Goal: Task Accomplishment & Management: Manage account settings

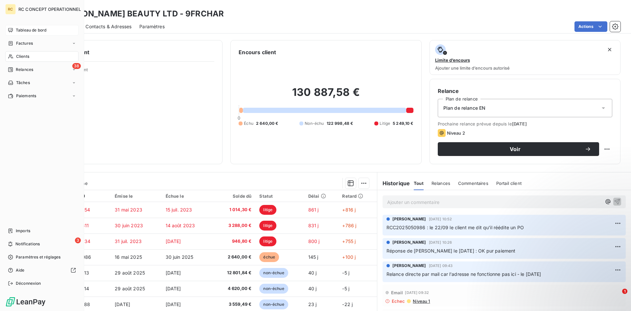
click at [23, 30] on span "Tableau de bord" at bounding box center [31, 30] width 31 height 6
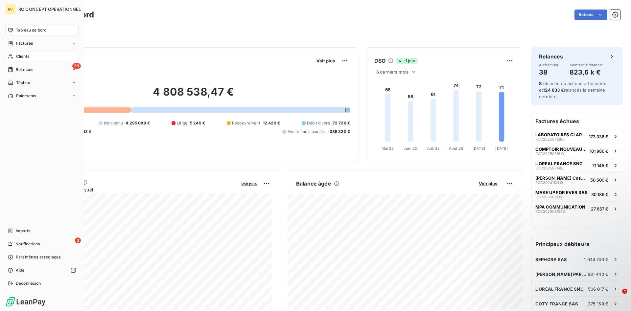
click at [21, 58] on span "Clients" at bounding box center [22, 57] width 13 height 6
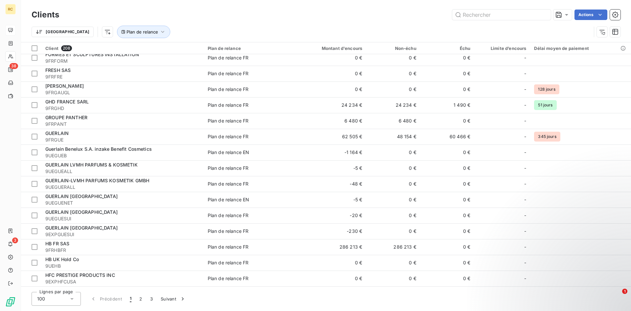
scroll to position [1207, 0]
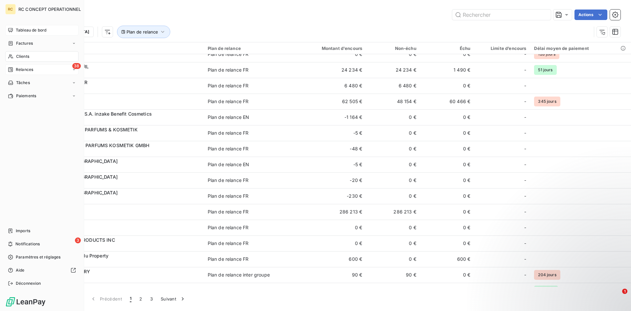
click at [23, 70] on span "Relances" at bounding box center [24, 70] width 17 height 6
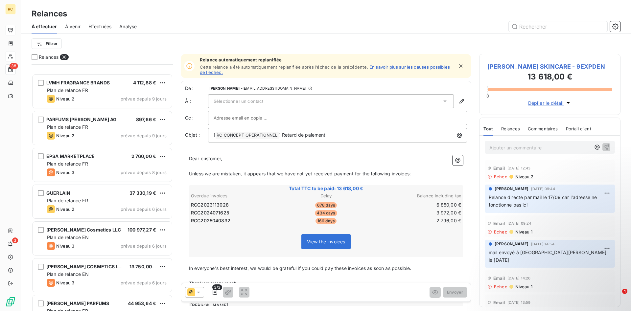
scroll to position [671, 0]
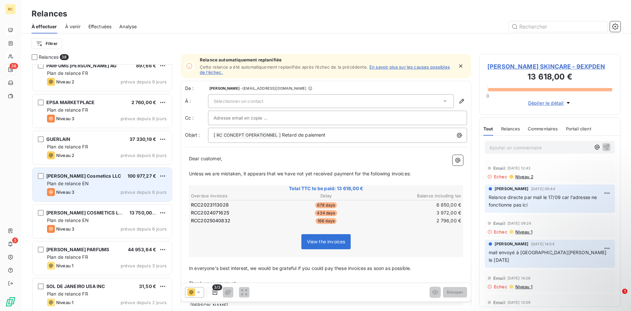
click at [73, 176] on span "[PERSON_NAME] Cosmetics LLC" at bounding box center [83, 176] width 75 height 6
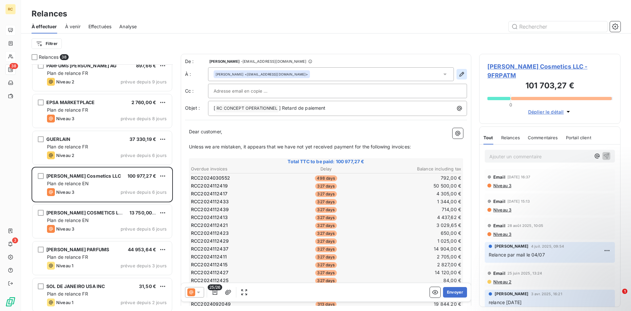
click at [462, 74] on icon "button" at bounding box center [462, 74] width 7 height 7
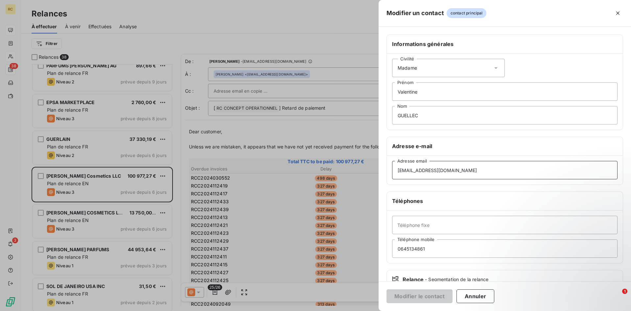
click at [457, 169] on input "[EMAIL_ADDRESS][DOMAIN_NAME]" at bounding box center [505, 170] width 226 height 18
drag, startPoint x: 457, startPoint y: 169, endPoint x: 389, endPoint y: 172, distance: 67.5
click at [392, 172] on input "[EMAIL_ADDRESS][DOMAIN_NAME]" at bounding box center [505, 170] width 226 height 18
paste input "[EMAIL_ADDRESS][DOMAIN_NAME]"
type input "[EMAIL_ADDRESS][DOMAIN_NAME]"
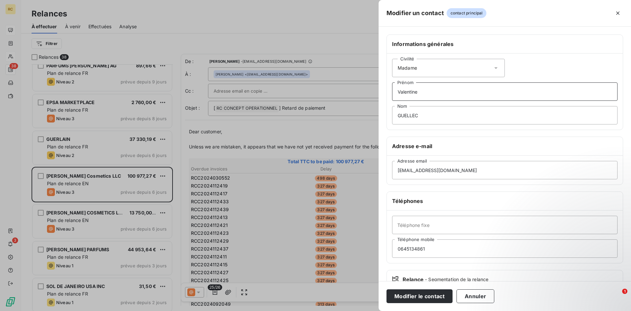
drag, startPoint x: 420, startPoint y: 95, endPoint x: 377, endPoint y: 96, distance: 42.1
click at [392, 96] on input "Valentine" at bounding box center [505, 92] width 226 height 18
drag, startPoint x: 420, startPoint y: 116, endPoint x: 381, endPoint y: 114, distance: 39.2
click at [392, 114] on input "GUELLEC" at bounding box center [505, 115] width 226 height 18
click at [402, 296] on button "Modifier le contact" at bounding box center [420, 297] width 66 height 14
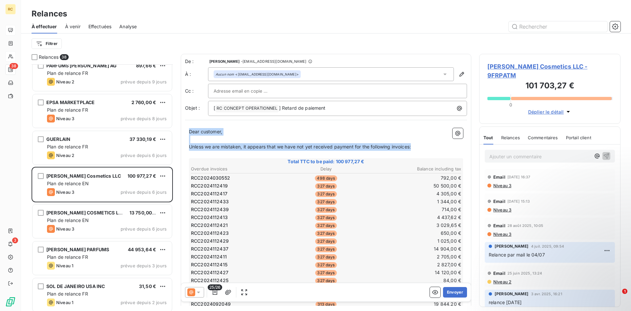
drag, startPoint x: 190, startPoint y: 131, endPoint x: 420, endPoint y: 151, distance: 231.0
click at [420, 151] on div "Dear customer, ﻿ Unless we are mistaken, it appears that we have not yet receiv…" at bounding box center [326, 302] width 274 height 349
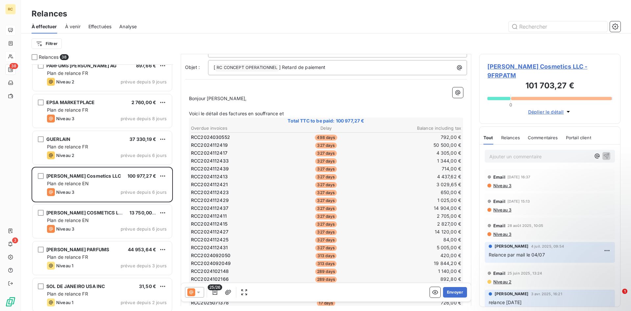
scroll to position [34, 0]
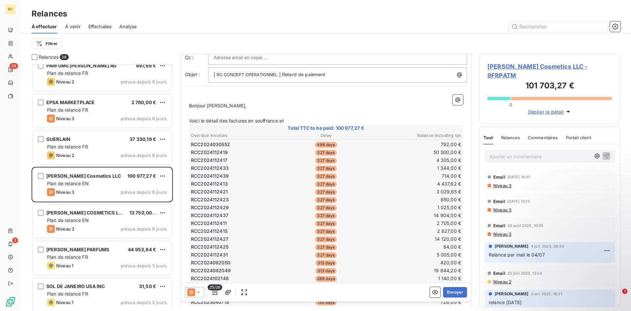
click at [292, 120] on p "Voici le détail des factures en souffrance et" at bounding box center [326, 121] width 274 height 8
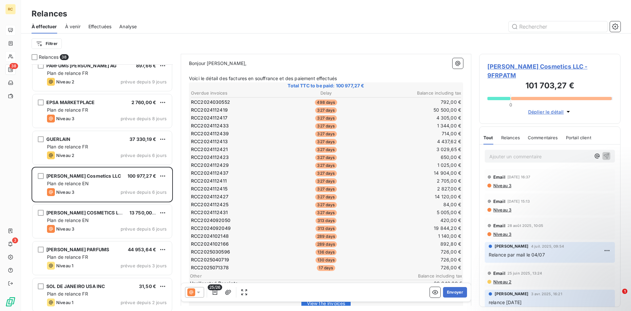
scroll to position [0, 0]
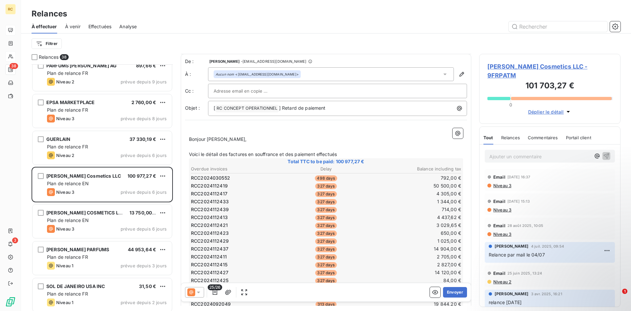
click at [346, 156] on p "Voici le détail des factures en souffrance et des paiement effectués" at bounding box center [326, 155] width 274 height 8
click at [368, 153] on p "Voici le détail des factures en souffrance et des paiement effectués : 9970€ le" at bounding box center [326, 155] width 274 height 8
click at [396, 152] on p "Voici le détail des factures en souffrance et des paiement effectués : 9970€ le…" at bounding box center [326, 155] width 274 height 8
click at [412, 155] on p "Voici le détail des factures en souffrance et des paiement effectués : 9970€ le…" at bounding box center [326, 155] width 274 height 8
click at [435, 154] on p "Voici le détail des factures en souffrance et des paiement effectués : 9970€ le…" at bounding box center [326, 155] width 274 height 8
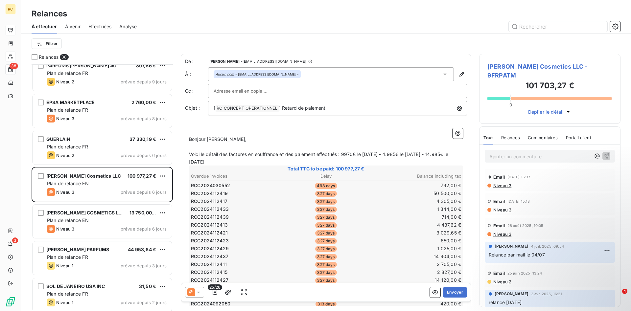
click at [338, 156] on span "Voici le détail des factures en souffrance et des paiement effectués : 9970€ le…" at bounding box center [319, 158] width 261 height 13
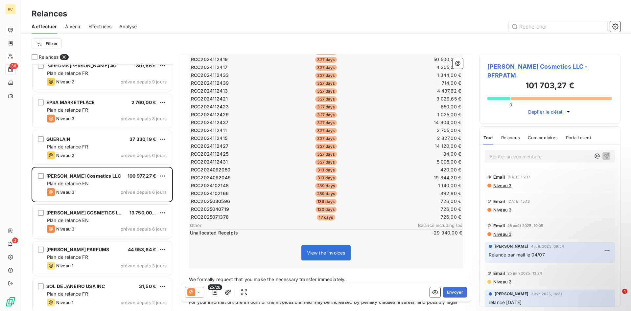
scroll to position [0, 0]
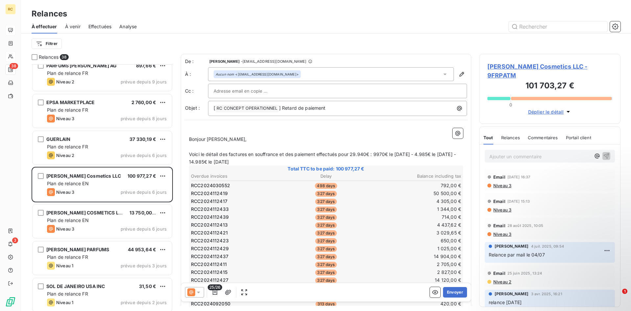
click at [316, 156] on span "Voici le détail des factures en souffrance et des paiement effectués pour 29.94…" at bounding box center [323, 158] width 268 height 13
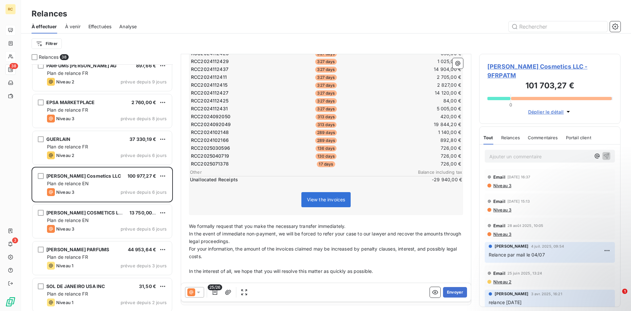
scroll to position [202, 0]
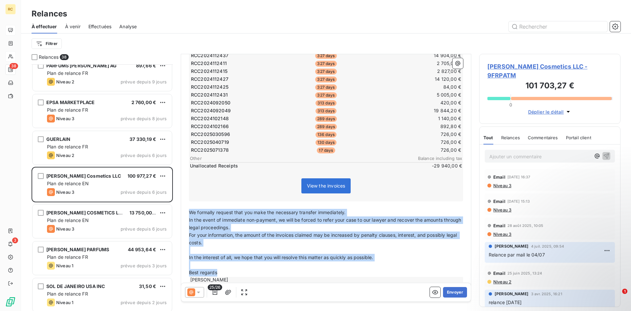
drag, startPoint x: 189, startPoint y: 212, endPoint x: 374, endPoint y: 271, distance: 194.1
click at [374, 271] on div "﻿ Bonjour Lola, ﻿ Voici le détail des factures en souffrance et des paiements e…" at bounding box center [326, 105] width 274 height 356
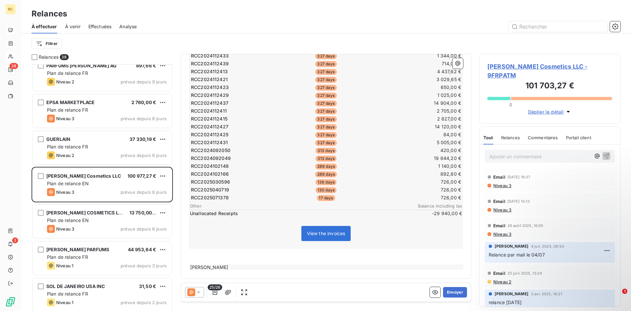
click at [197, 250] on p "﻿" at bounding box center [326, 253] width 274 height 8
click at [217, 254] on span "Je reste à votre disposition" at bounding box center [219, 253] width 60 height 6
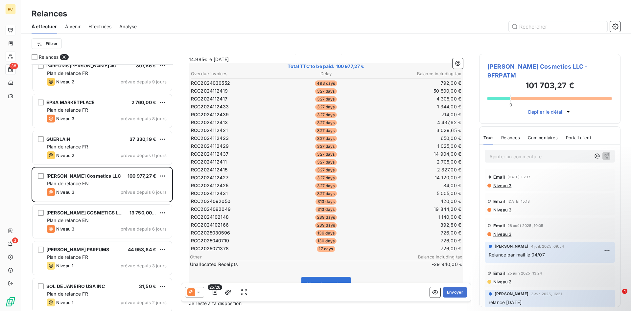
scroll to position [134, 0]
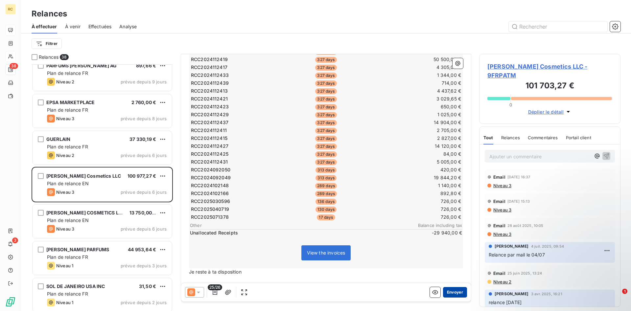
click at [454, 292] on button "Envoyer" at bounding box center [455, 292] width 24 height 11
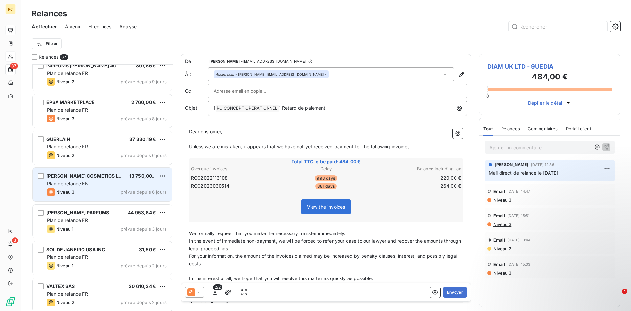
click at [76, 180] on div "[PERSON_NAME] COSMETICS LLC 13 750,00 € Plan de relance EN Niveau 3 prévue depu…" at bounding box center [102, 185] width 139 height 34
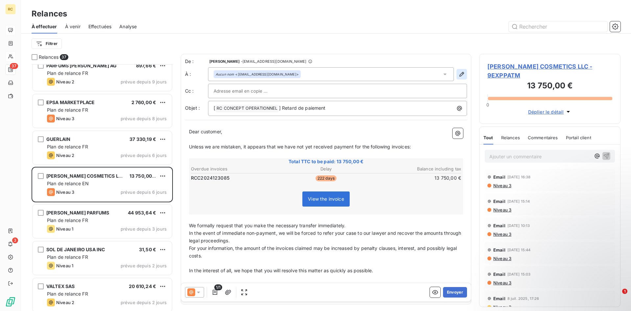
click at [463, 74] on icon "button" at bounding box center [462, 74] width 7 height 7
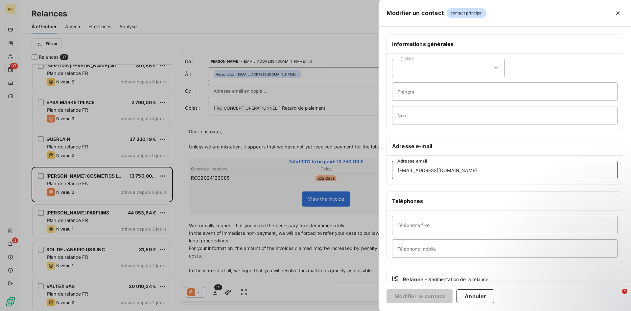
drag, startPoint x: 460, startPoint y: 170, endPoint x: 393, endPoint y: 173, distance: 67.1
click at [321, 311] on div "Modifier un contact contact principal Informations générales Civilité Prénom No…" at bounding box center [315, 311] width 631 height 0
drag, startPoint x: 458, startPoint y: 169, endPoint x: 347, endPoint y: 177, distance: 110.8
click at [392, 177] on input "[EMAIL_ADDRESS][DOMAIN_NAME]" at bounding box center [505, 170] width 226 height 18
click at [457, 169] on input "[EMAIL_ADDRESS][DOMAIN_NAME]" at bounding box center [505, 170] width 226 height 18
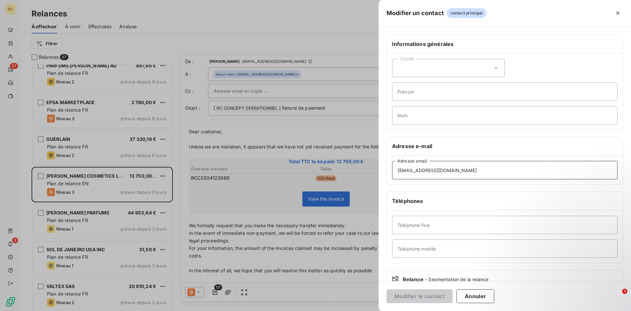
drag, startPoint x: 457, startPoint y: 169, endPoint x: 381, endPoint y: 172, distance: 76.0
click at [392, 172] on input "[EMAIL_ADDRESS][DOMAIN_NAME]" at bounding box center [505, 170] width 226 height 18
paste input "[EMAIL_ADDRESS][DOMAIN_NAME]"
type input "[EMAIL_ADDRESS][DOMAIN_NAME]"
click at [404, 299] on button "Modifier le contact" at bounding box center [420, 297] width 66 height 14
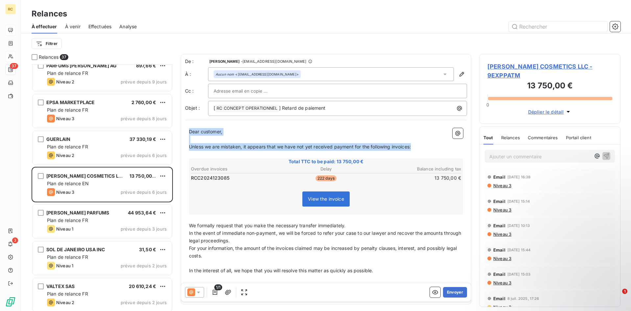
drag, startPoint x: 191, startPoint y: 130, endPoint x: 423, endPoint y: 149, distance: 233.2
click at [423, 149] on div "Dear customer, ﻿ Unless we are mistaken, it appears that we have not yet receiv…" at bounding box center [326, 212] width 274 height 168
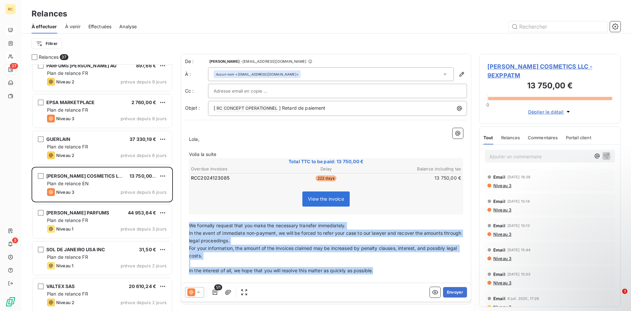
drag, startPoint x: 189, startPoint y: 225, endPoint x: 377, endPoint y: 270, distance: 193.6
click at [377, 270] on div "﻿ [PERSON_NAME], ﻿ Voila la suite Total TTC to be paid: 13 750,00 € Overdue inv…" at bounding box center [326, 212] width 274 height 168
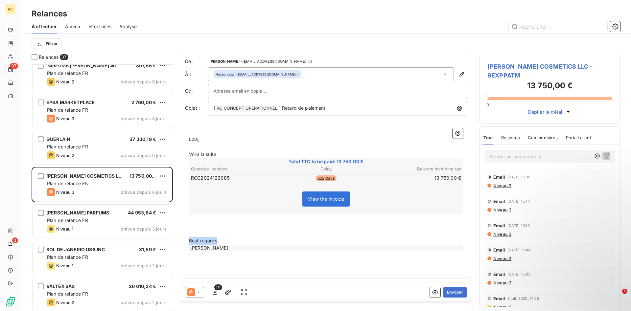
drag, startPoint x: 189, startPoint y: 240, endPoint x: 240, endPoint y: 243, distance: 50.7
click at [240, 243] on p "Best regards" at bounding box center [326, 241] width 274 height 8
click at [226, 152] on p "Voila la suite" at bounding box center [326, 155] width 274 height 8
click at [453, 291] on button "Envoyer" at bounding box center [455, 292] width 24 height 11
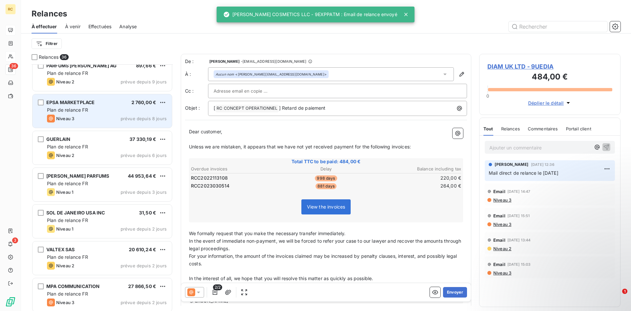
click at [57, 102] on span "EPSA MARKETPLACE" at bounding box center [70, 103] width 48 height 6
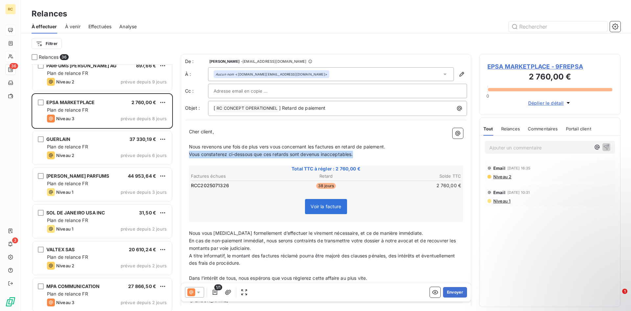
drag, startPoint x: 360, startPoint y: 155, endPoint x: 177, endPoint y: 155, distance: 182.8
click at [181, 155] on div "De : [PERSON_NAME] - [EMAIL_ADDRESS][DOMAIN_NAME] À : Aucun nom <[DOMAIN_NAME][…" at bounding box center [326, 180] width 291 height 252
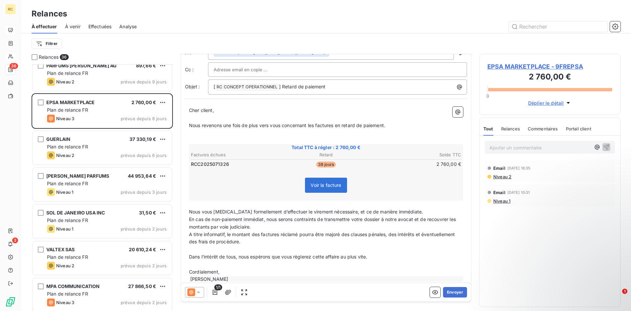
scroll to position [34, 0]
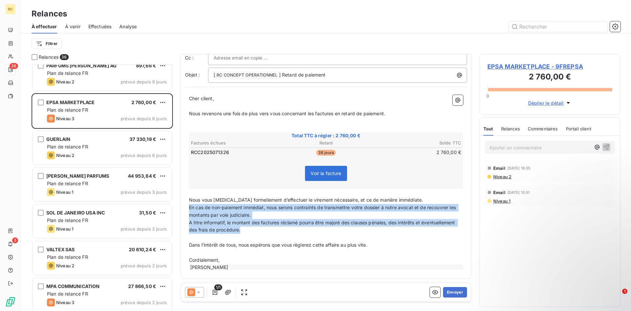
drag, startPoint x: 189, startPoint y: 207, endPoint x: 248, endPoint y: 234, distance: 64.7
click at [248, 234] on div "Cher client, ﻿ Nous revenons une fois de plus vers vous concernant les factures…" at bounding box center [326, 183] width 274 height 176
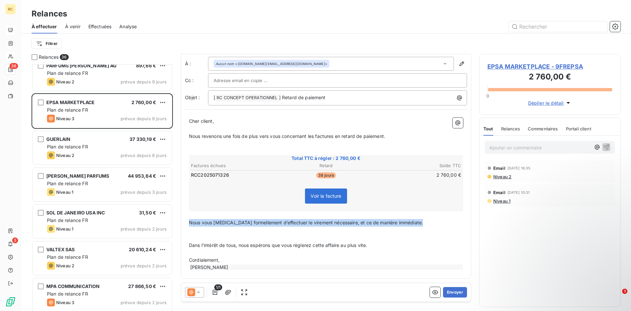
scroll to position [11, 0]
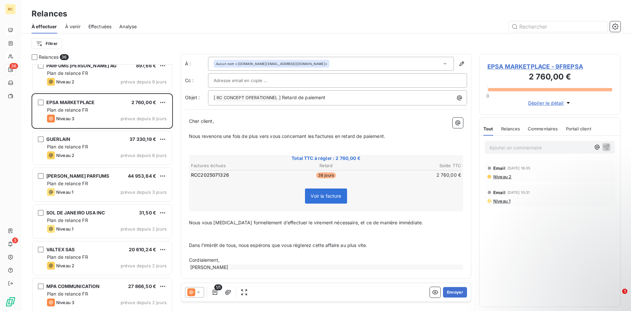
click at [203, 234] on p "﻿" at bounding box center [326, 231] width 274 height 8
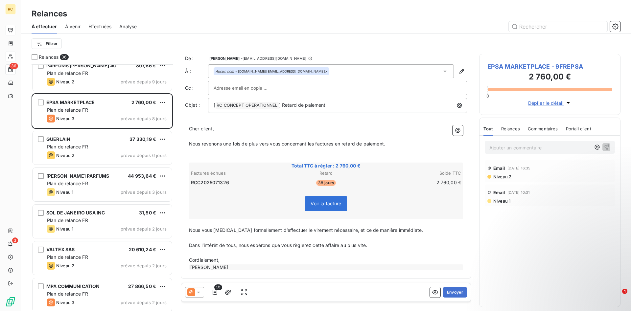
scroll to position [3, 0]
click at [449, 293] on button "Envoyer" at bounding box center [455, 292] width 24 height 11
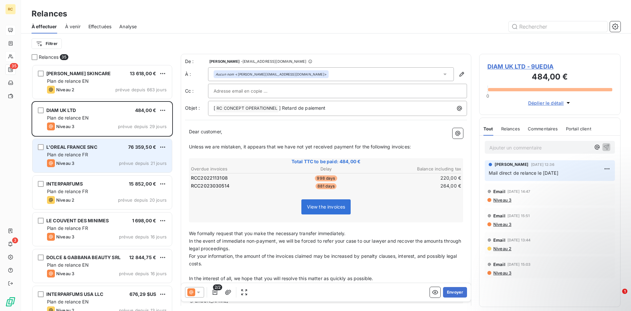
click at [62, 148] on span "L'OREAL FRANCE SNC" at bounding box center [71, 147] width 51 height 6
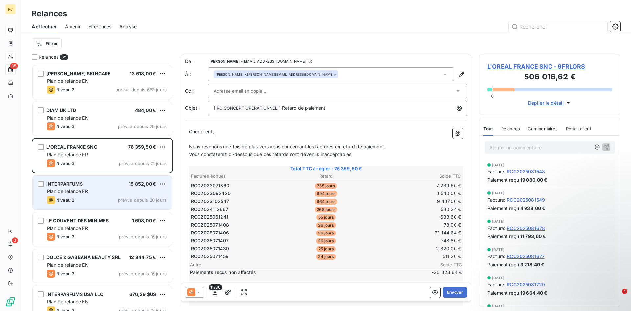
click at [67, 184] on span "INTERPARFUMS" at bounding box center [64, 184] width 36 height 6
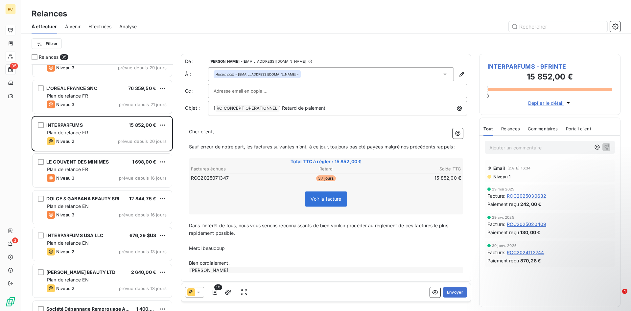
scroll to position [101, 0]
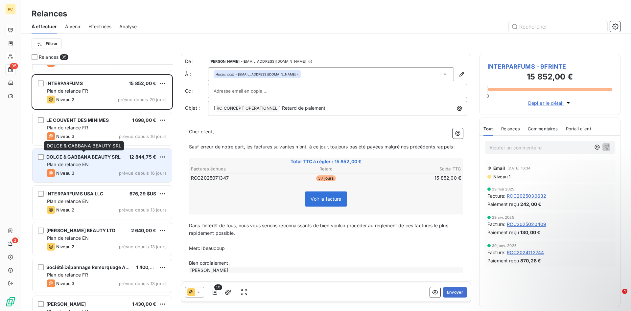
click at [62, 155] on span "DOLCE & GABBANA BEAUTY SRL" at bounding box center [83, 157] width 74 height 6
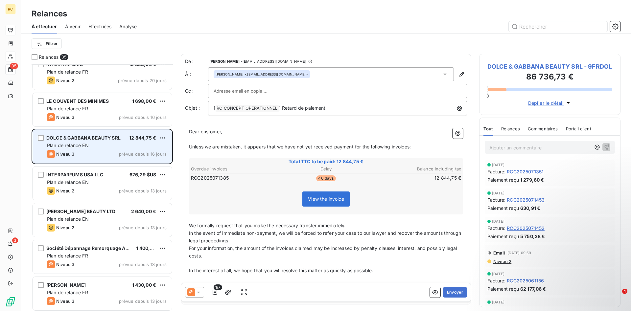
scroll to position [134, 0]
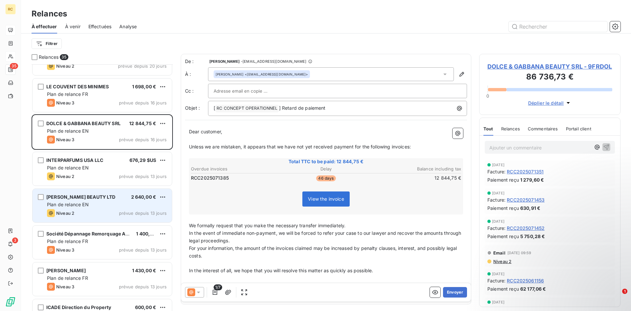
click at [70, 195] on span "[PERSON_NAME] BEAUTY LTD" at bounding box center [80, 197] width 69 height 6
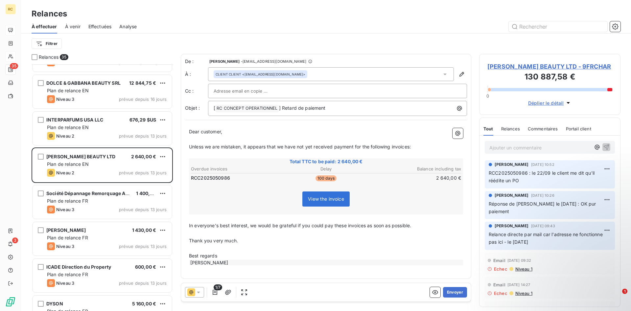
scroll to position [202, 0]
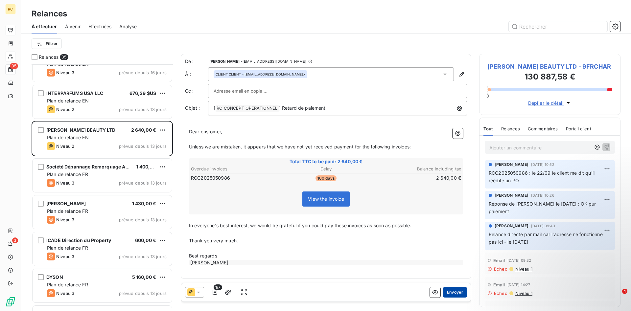
click at [458, 291] on button "Envoyer" at bounding box center [455, 292] width 24 height 11
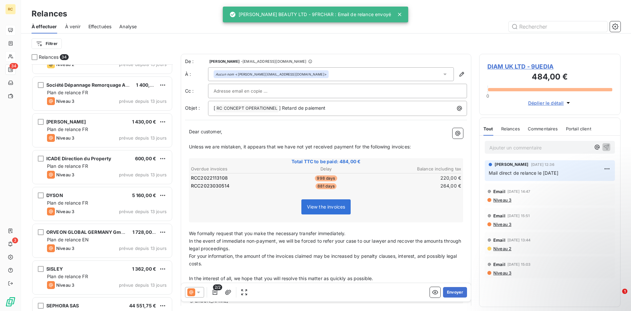
scroll to position [269, 0]
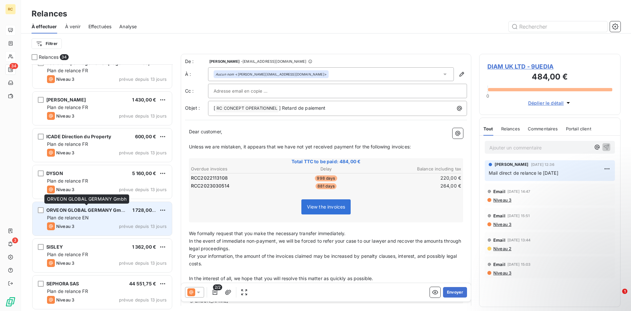
click at [57, 214] on div "ORVEON GLOBAL GERMANY Gmbh" at bounding box center [86, 210] width 81 height 7
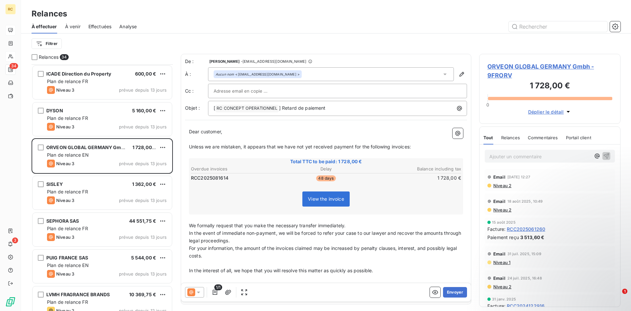
scroll to position [336, 0]
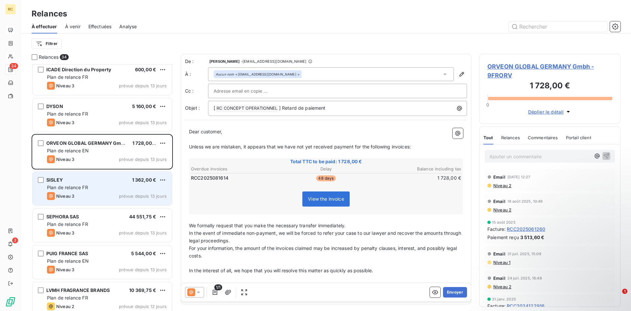
click at [56, 191] on div "SISLEY 1 362,00 € Plan de relance FR Niveau 3 prévue depuis 13 jours" at bounding box center [102, 189] width 139 height 34
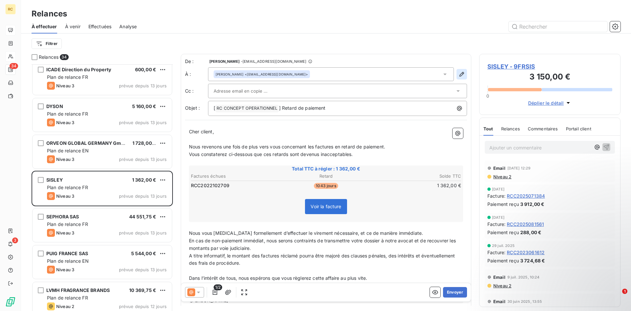
click at [462, 75] on icon "button" at bounding box center [462, 74] width 7 height 7
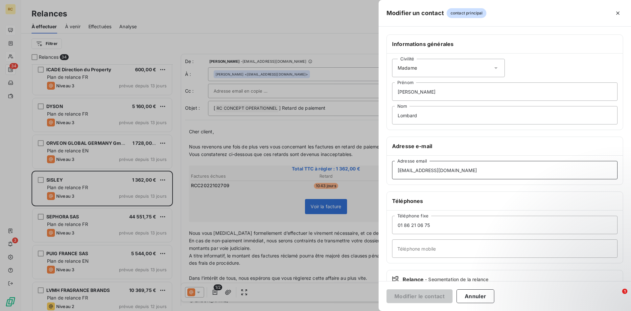
drag, startPoint x: 467, startPoint y: 172, endPoint x: 374, endPoint y: 171, distance: 92.7
click at [350, 311] on div "Modifier un contact contact principal Informations générales Civilité Madame [P…" at bounding box center [315, 311] width 631 height 0
drag, startPoint x: 465, startPoint y: 170, endPoint x: 357, endPoint y: 169, distance: 107.5
click at [392, 169] on input "[EMAIL_ADDRESS][DOMAIN_NAME]" at bounding box center [505, 170] width 226 height 18
paste input "[PERSON_NAME].cautin"
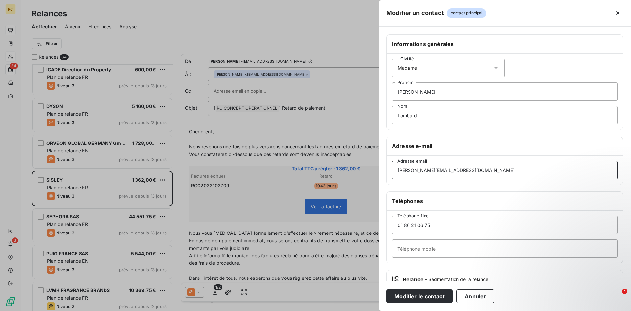
type input "[PERSON_NAME][EMAIL_ADDRESS][DOMAIN_NAME]"
drag, startPoint x: 430, startPoint y: 93, endPoint x: 374, endPoint y: 93, distance: 55.2
click at [392, 93] on input "[PERSON_NAME]" at bounding box center [505, 92] width 226 height 18
drag, startPoint x: 423, startPoint y: 116, endPoint x: 361, endPoint y: 117, distance: 62.1
click at [392, 117] on input "Lombard" at bounding box center [505, 115] width 226 height 18
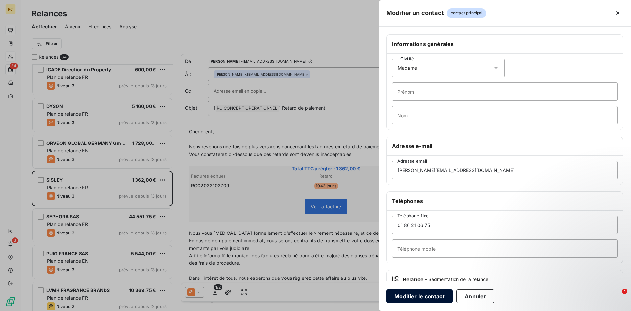
click at [408, 296] on button "Modifier le contact" at bounding box center [420, 297] width 66 height 14
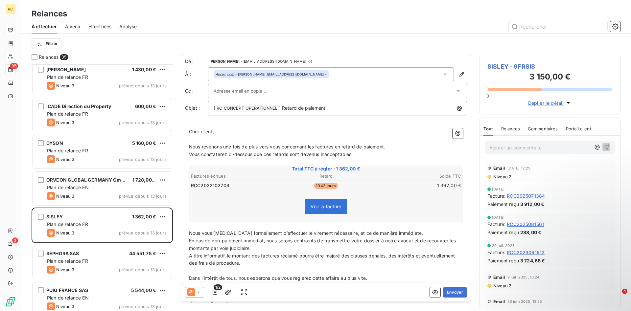
click at [227, 90] on input "text" at bounding box center [249, 91] width 71 height 10
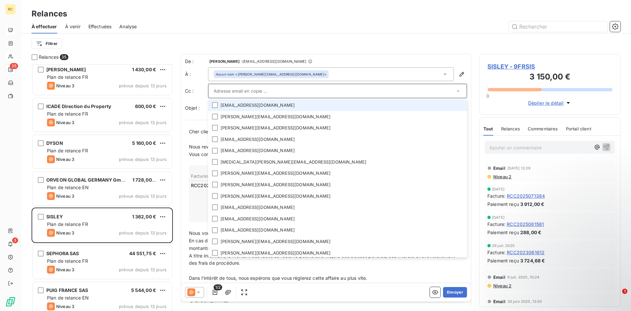
paste input "[EMAIL_ADDRESS][DOMAIN_NAME]"
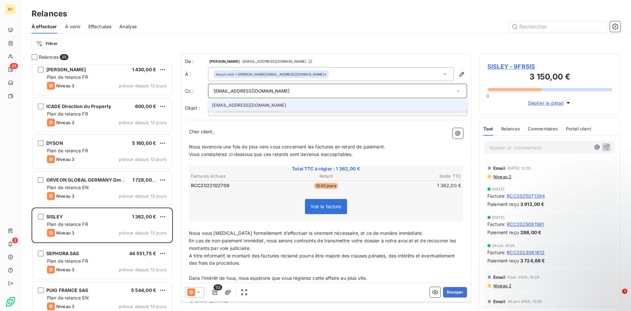
scroll to position [34, 0]
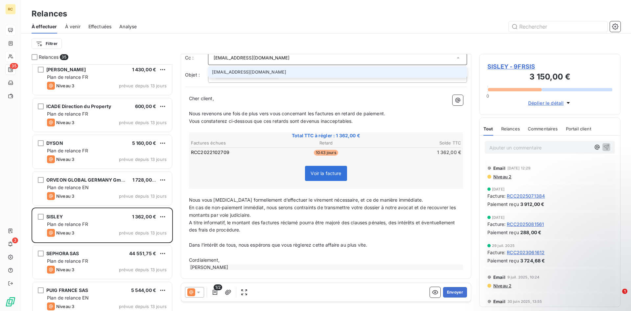
type input "[EMAIL_ADDRESS][DOMAIN_NAME]"
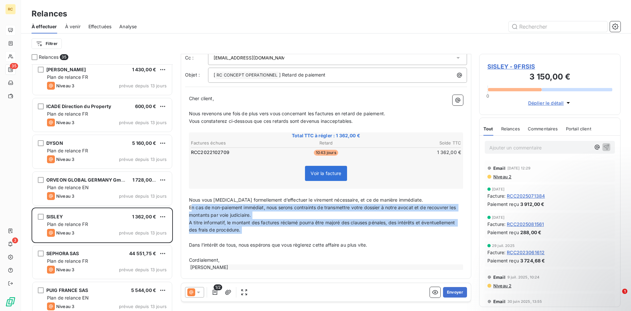
drag, startPoint x: 191, startPoint y: 207, endPoint x: 253, endPoint y: 235, distance: 68.7
click at [253, 235] on div "Cher client, ﻿ Nous revenons une fois de plus vers vous concernant les factures…" at bounding box center [326, 183] width 274 height 176
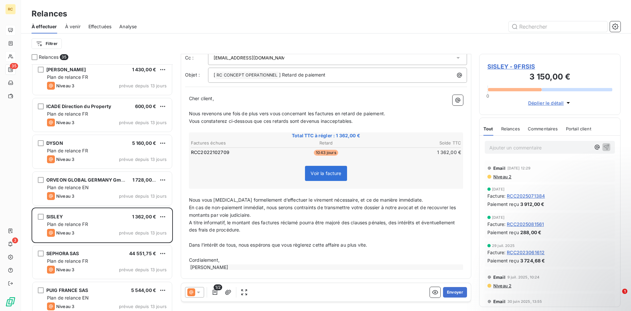
scroll to position [3, 0]
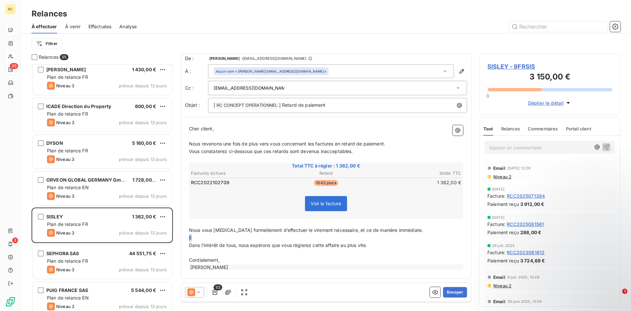
drag, startPoint x: 197, startPoint y: 240, endPoint x: 182, endPoint y: 238, distance: 14.2
click at [182, 238] on div "De : [PERSON_NAME] - [EMAIL_ADDRESS][DOMAIN_NAME] À : Aucun nom <[PERSON_NAME][…" at bounding box center [326, 165] width 291 height 228
click at [448, 293] on button "Envoyer" at bounding box center [455, 292] width 24 height 11
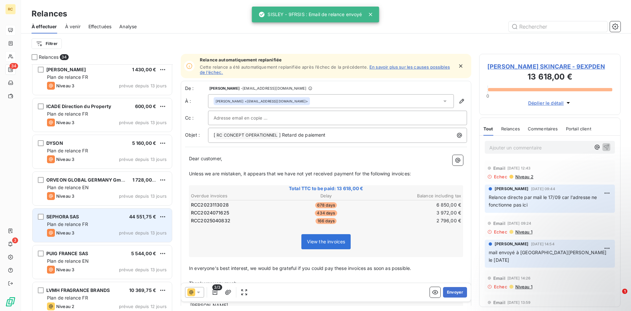
click at [59, 219] on span "SEPHORA SAS" at bounding box center [62, 217] width 33 height 6
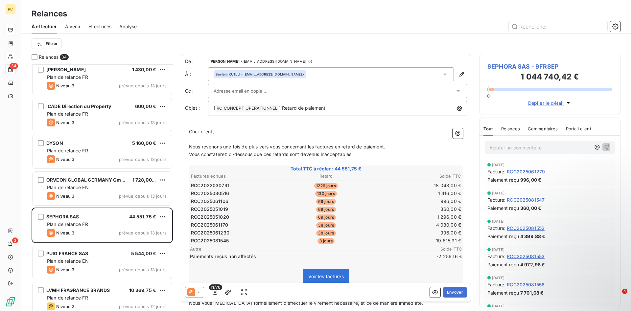
scroll to position [101, 0]
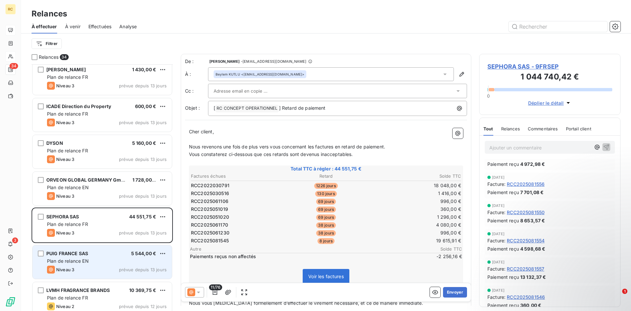
click at [78, 260] on span "Plan de relance EN" at bounding box center [68, 261] width 42 height 6
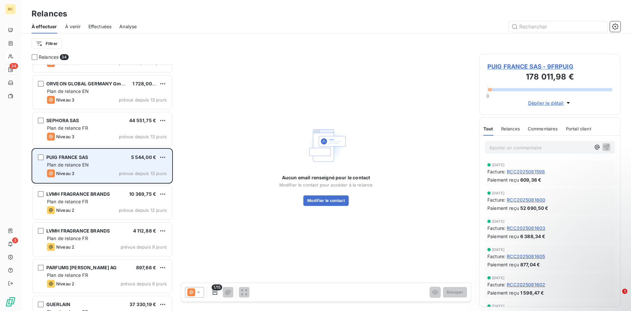
scroll to position [436, 0]
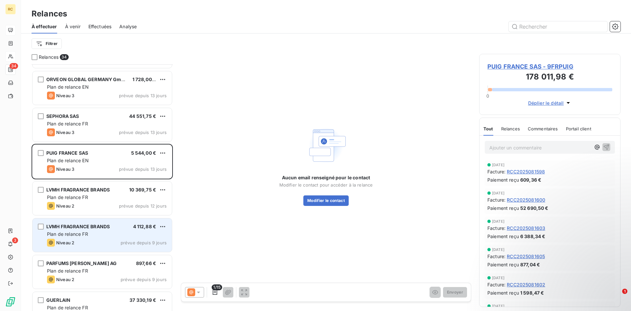
click at [72, 236] on span "Plan de relance FR" at bounding box center [67, 234] width 41 height 6
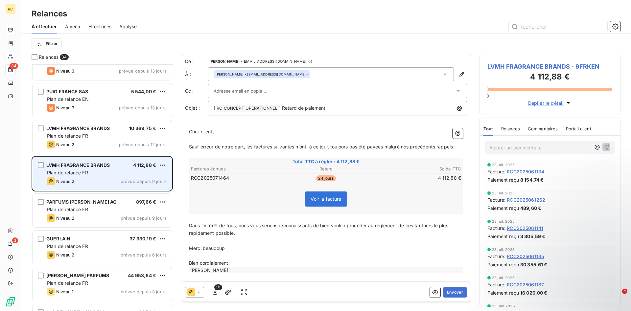
scroll to position [503, 0]
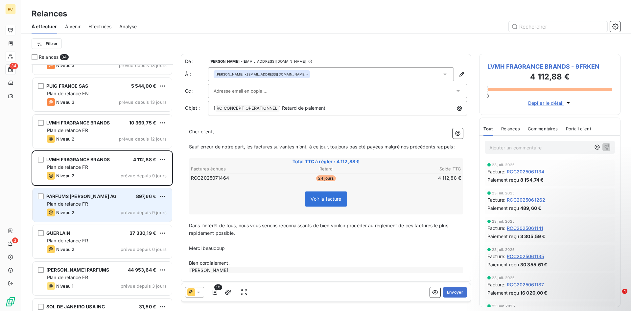
click at [61, 205] on span "Plan de relance FR" at bounding box center [67, 204] width 41 height 6
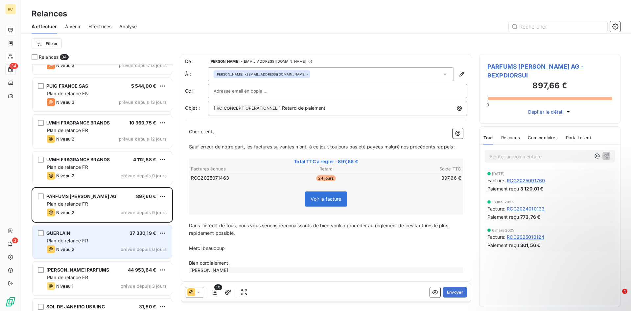
click at [57, 238] on div "Plan de relance FR" at bounding box center [107, 241] width 120 height 7
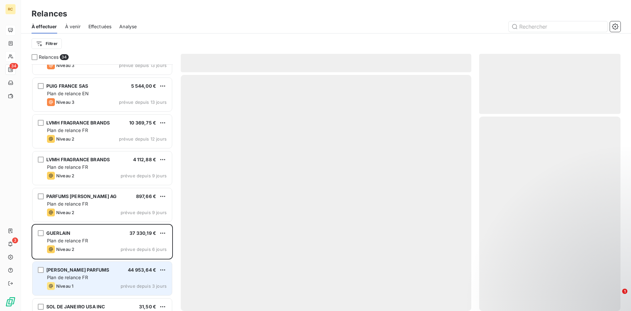
click at [76, 272] on span "[PERSON_NAME] PARFUMS" at bounding box center [77, 270] width 63 height 6
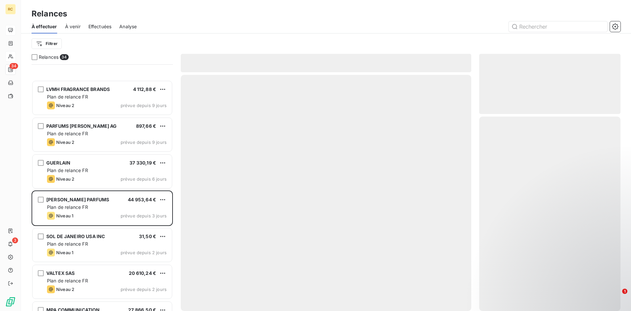
scroll to position [671, 0]
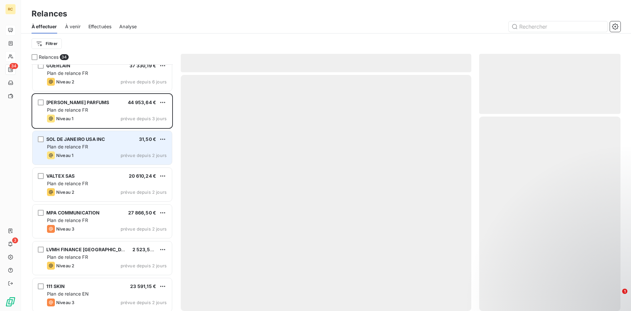
click at [57, 143] on div "SOL DE JANEIRO USA INC" at bounding box center [75, 139] width 59 height 7
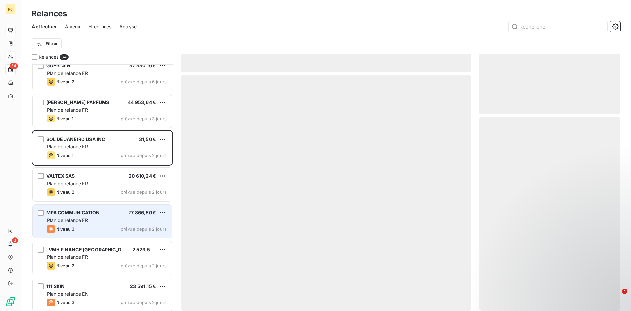
click at [68, 216] on div "MPA COMMUNICATION" at bounding box center [73, 213] width 54 height 7
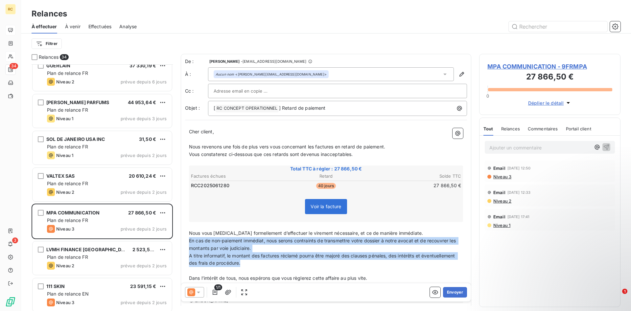
drag, startPoint x: 190, startPoint y: 241, endPoint x: 241, endPoint y: 264, distance: 55.3
click at [241, 264] on div "Cher client, ﻿ Nous revenons une fois de plus vers vous concernant les factures…" at bounding box center [326, 216] width 274 height 176
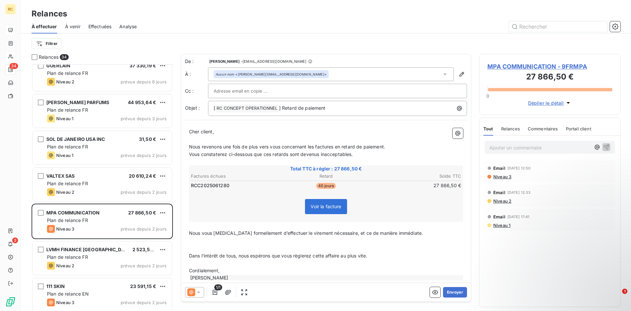
click at [205, 246] on p "﻿" at bounding box center [326, 249] width 274 height 8
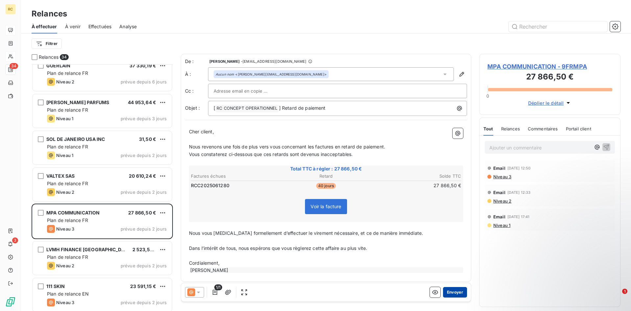
click at [448, 291] on button "Envoyer" at bounding box center [455, 292] width 24 height 11
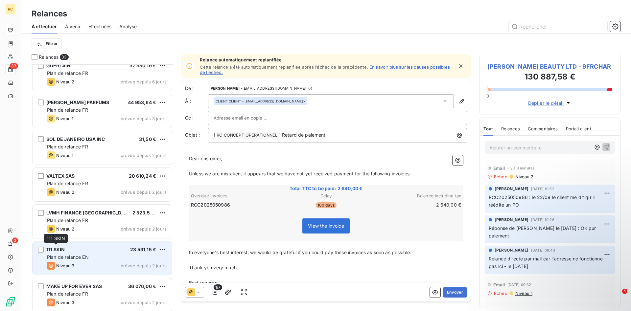
click at [56, 251] on span "111 SKIN" at bounding box center [55, 250] width 18 height 6
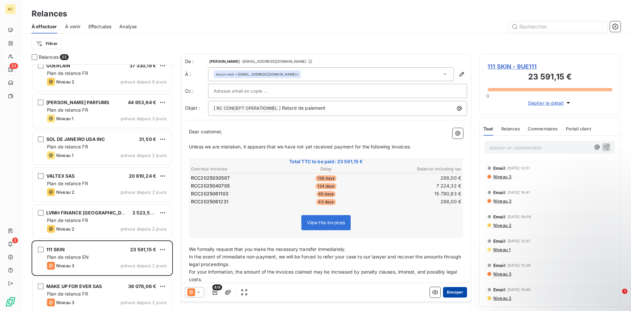
click at [460, 292] on button "Envoyer" at bounding box center [455, 292] width 24 height 11
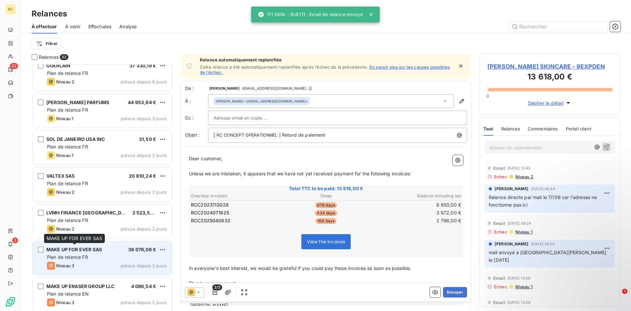
click at [73, 251] on span "MAKE UP FOR EVER SAS" at bounding box center [74, 250] width 56 height 6
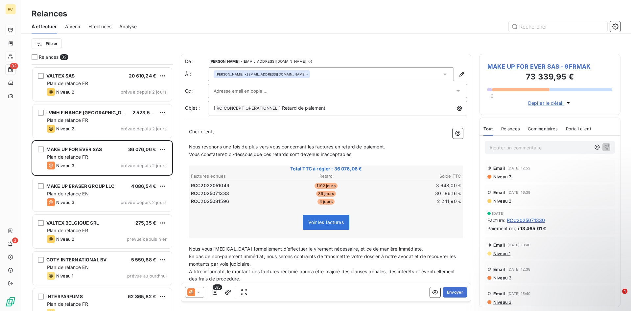
scroll to position [772, 0]
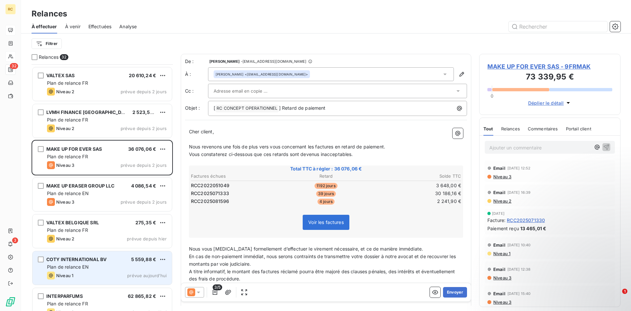
click at [68, 260] on span "COTY INTERNATIONAL BV" at bounding box center [76, 260] width 60 height 6
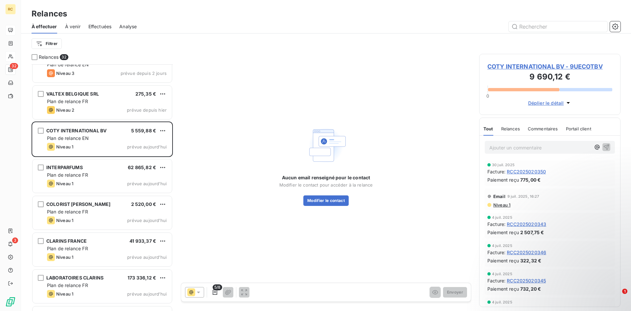
scroll to position [906, 0]
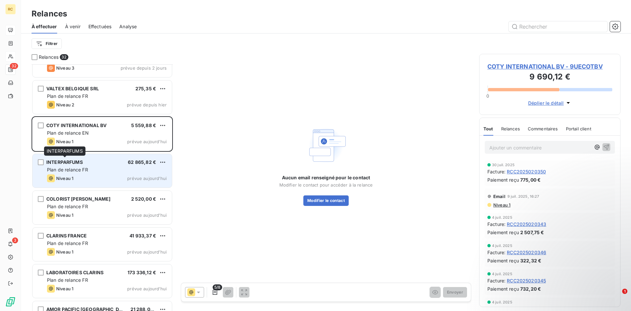
click at [63, 165] on div "INTERPARFUMS" at bounding box center [64, 162] width 36 height 7
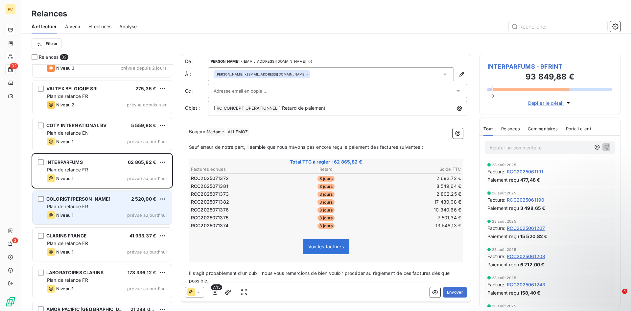
click at [63, 203] on div "COLORIST [PERSON_NAME]" at bounding box center [78, 199] width 64 height 7
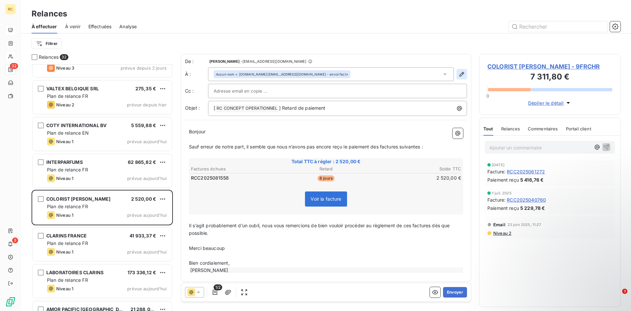
click at [461, 75] on icon "button" at bounding box center [462, 74] width 7 height 7
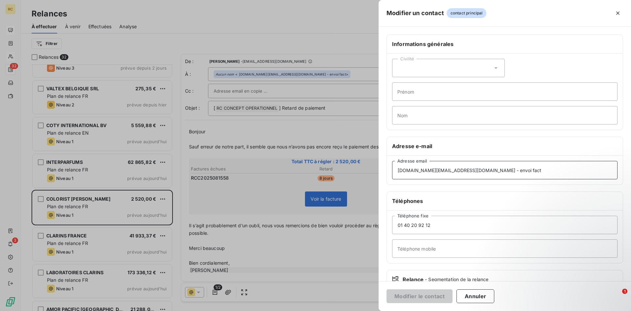
drag, startPoint x: 481, startPoint y: 170, endPoint x: 532, endPoint y: 163, distance: 51.1
click at [532, 163] on input "[DOMAIN_NAME][EMAIL_ADDRESS][DOMAIN_NAME] - envoi fact" at bounding box center [505, 170] width 226 height 18
drag, startPoint x: 509, startPoint y: 172, endPoint x: 480, endPoint y: 169, distance: 28.4
click at [480, 169] on input "[DOMAIN_NAME][EMAIL_ADDRESS][DOMAIN_NAME] - envoi fact" at bounding box center [505, 170] width 226 height 18
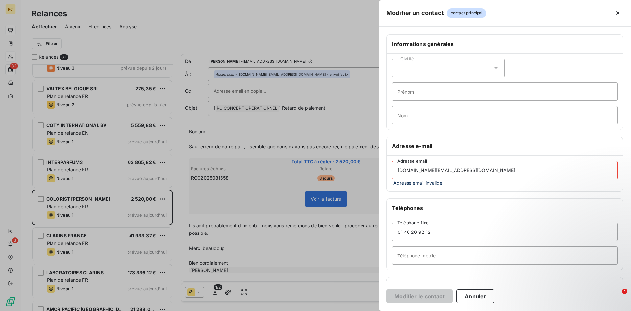
click at [399, 170] on input "[DOMAIN_NAME][EMAIL_ADDRESS][DOMAIN_NAME]" at bounding box center [505, 170] width 226 height 18
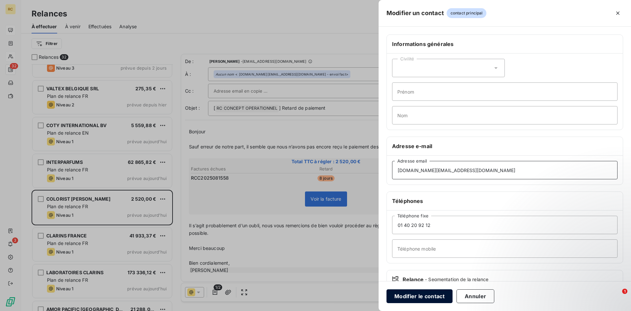
type input "[DOMAIN_NAME][EMAIL_ADDRESS][DOMAIN_NAME]"
click at [406, 297] on button "Modifier le contact" at bounding box center [420, 297] width 66 height 14
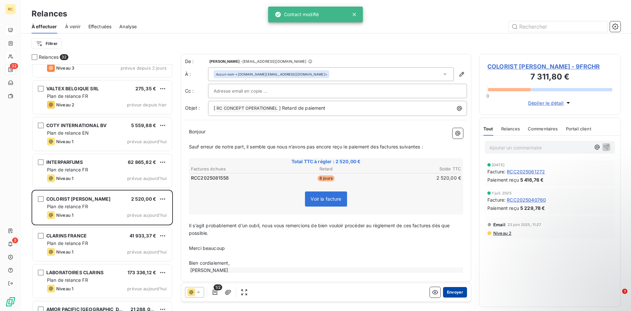
click at [456, 292] on button "Envoyer" at bounding box center [455, 292] width 24 height 11
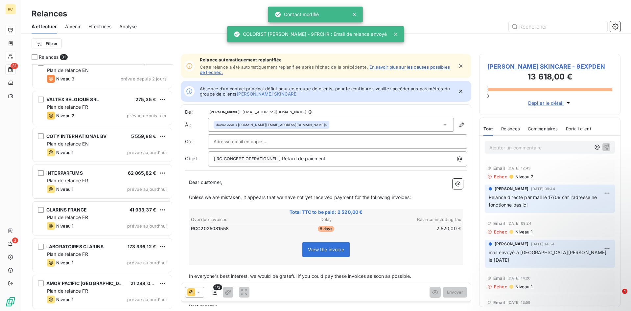
scroll to position [895, 0]
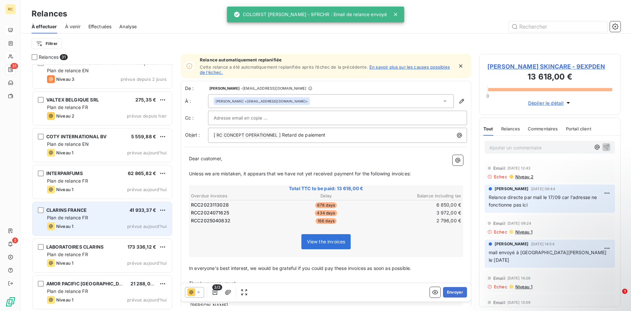
click at [65, 215] on div "Plan de relance FR" at bounding box center [107, 218] width 120 height 7
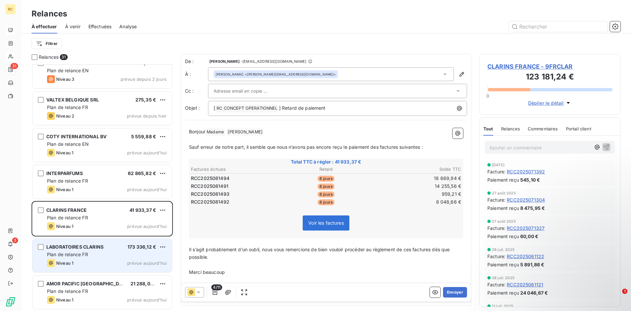
click at [57, 252] on div "Plan de relance FR" at bounding box center [107, 255] width 120 height 7
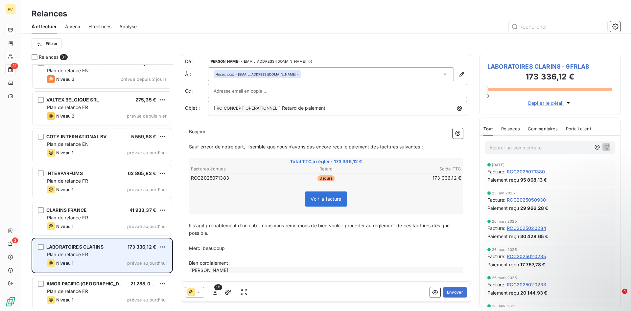
scroll to position [895, 0]
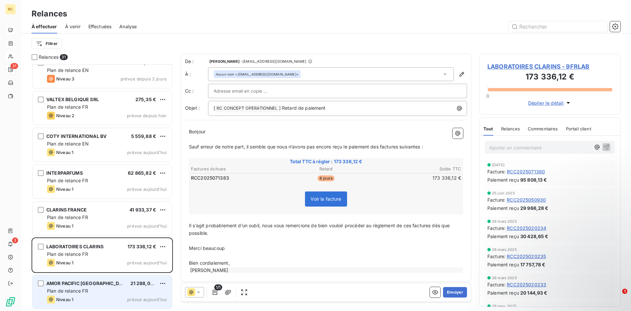
click at [62, 290] on span "Plan de relance FR" at bounding box center [67, 291] width 41 height 6
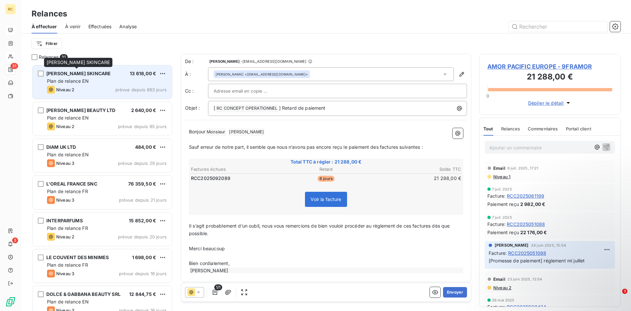
click at [67, 73] on span "[PERSON_NAME] SKINCARE" at bounding box center [78, 74] width 64 height 6
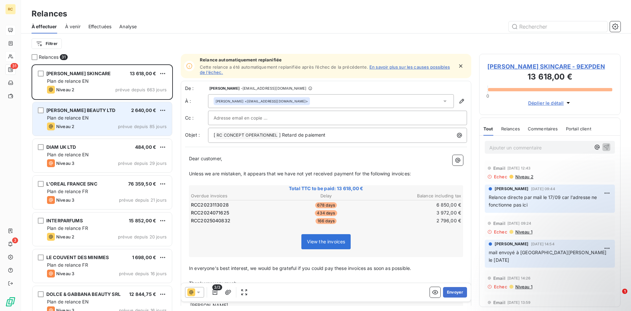
click at [67, 114] on div "[PERSON_NAME] BEAUTY LTD 2 640,00 € Plan de relance EN Niveau 2 prévue depuis 8…" at bounding box center [102, 119] width 139 height 34
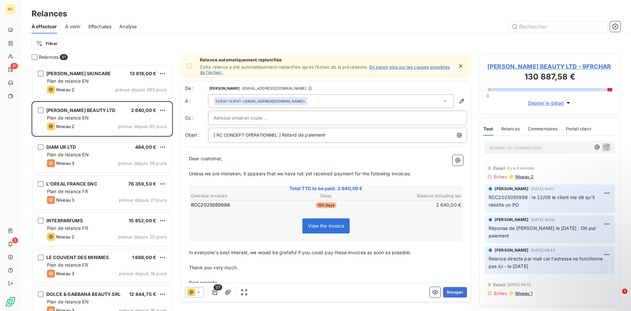
click at [102, 27] on span "Effectuées" at bounding box center [99, 26] width 23 height 7
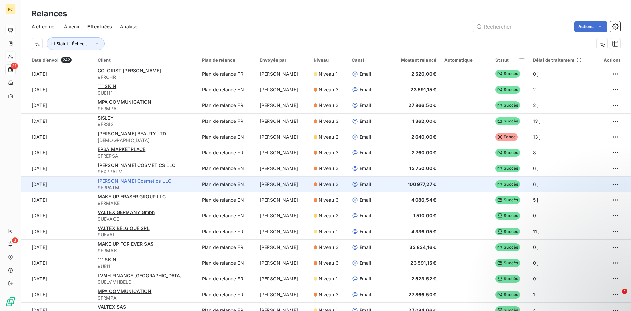
click at [112, 183] on span "[PERSON_NAME] Cosmetics LLC" at bounding box center [135, 181] width 74 height 6
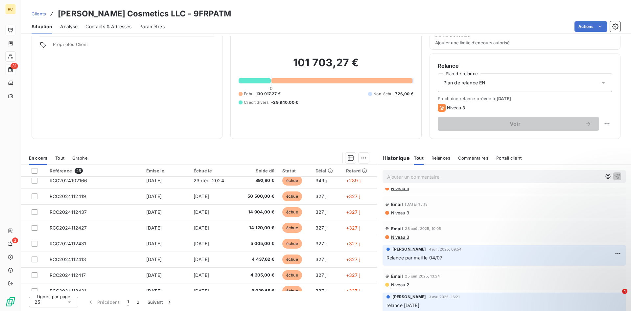
scroll to position [46, 0]
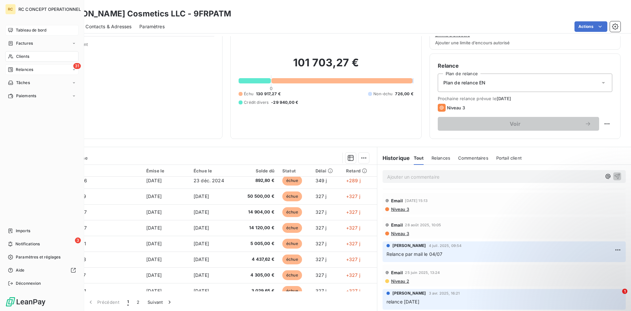
click at [21, 31] on span "Tableau de bord" at bounding box center [31, 30] width 31 height 6
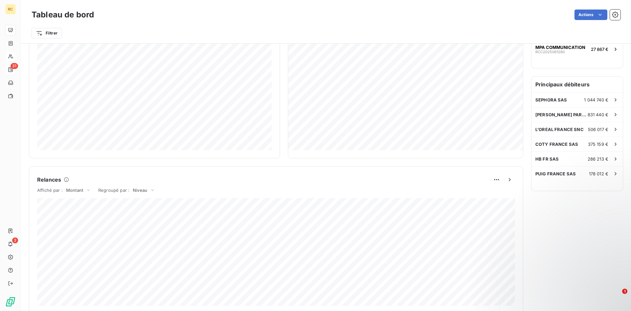
scroll to position [202, 0]
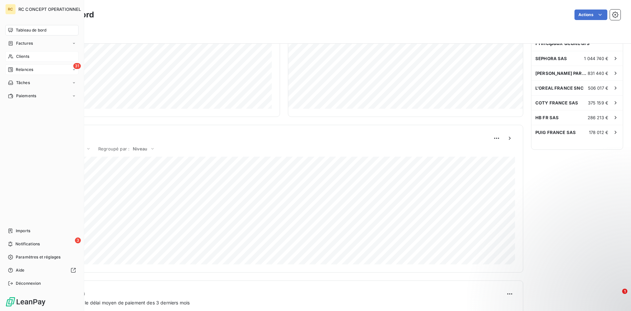
click at [22, 70] on span "Relances" at bounding box center [24, 70] width 17 height 6
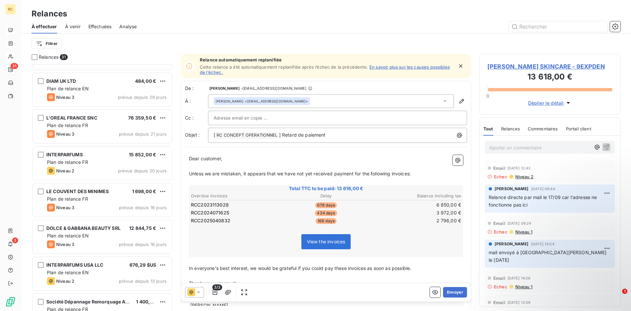
scroll to position [101, 0]
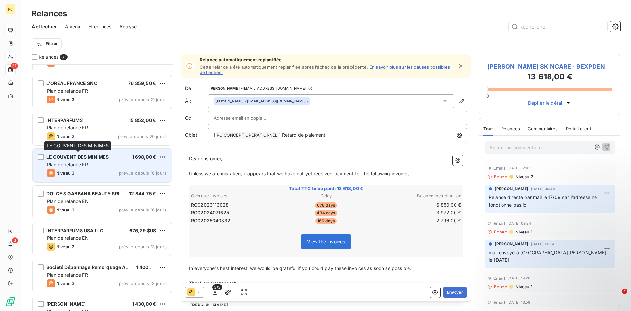
click at [74, 157] on span "LE COUVENT DES MINIMES" at bounding box center [77, 157] width 62 height 6
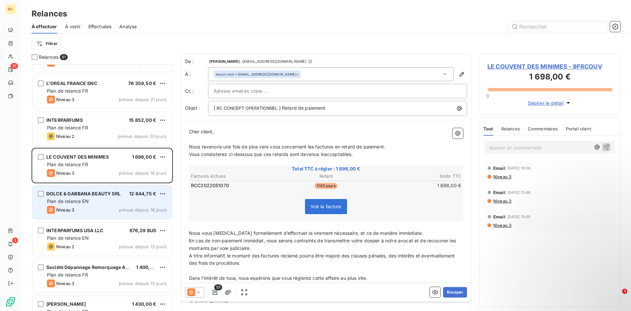
click at [64, 207] on span "Niveau 3" at bounding box center [65, 209] width 18 height 5
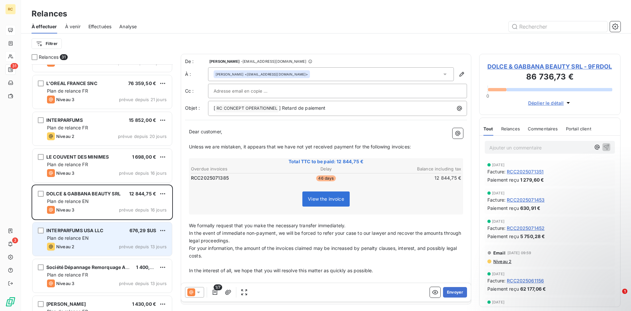
click at [59, 237] on span "Plan de relance EN" at bounding box center [68, 238] width 42 height 6
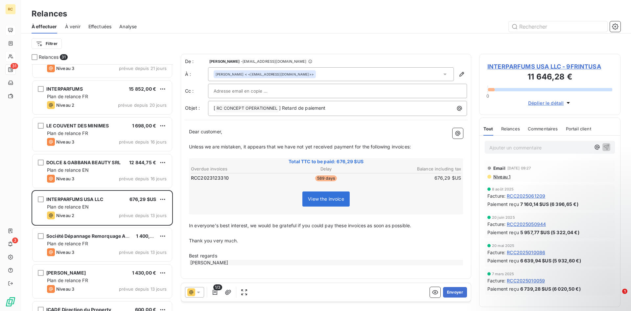
scroll to position [168, 0]
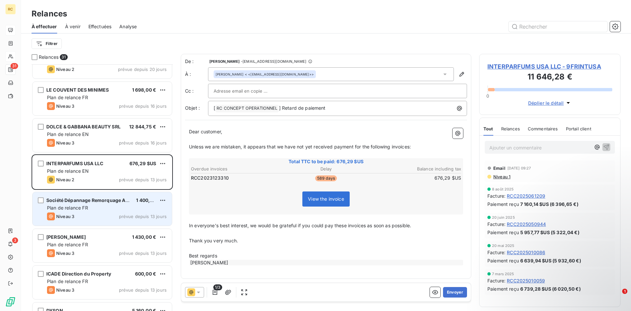
click at [67, 201] on span "Société Dépannage Remorquage Automobile" at bounding box center [97, 201] width 103 height 6
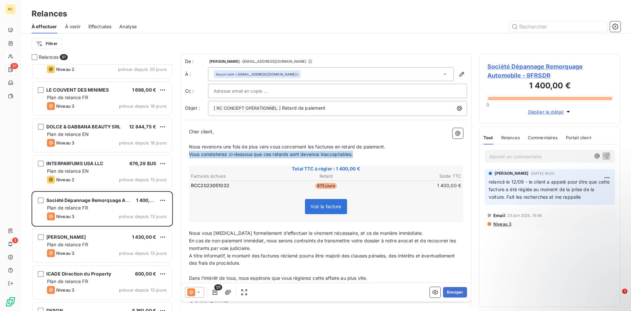
drag, startPoint x: 190, startPoint y: 155, endPoint x: 364, endPoint y: 154, distance: 174.6
click at [364, 154] on p "Vous constaterez ci-dessous que ces retards sont devenus inacceptables." at bounding box center [326, 155] width 274 height 8
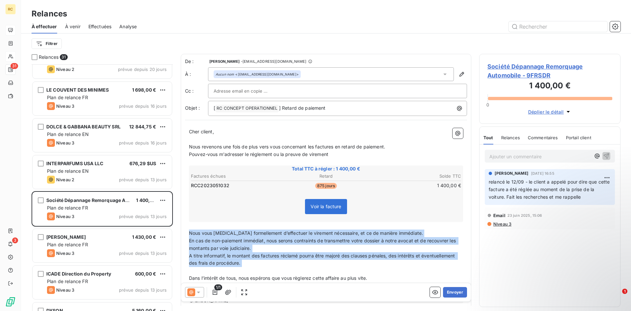
drag, startPoint x: 190, startPoint y: 233, endPoint x: 310, endPoint y: 269, distance: 125.6
click at [310, 269] on div "Cher client, ﻿ Nous revenons une fois de plus vers vous concernant les factures…" at bounding box center [326, 216] width 274 height 176
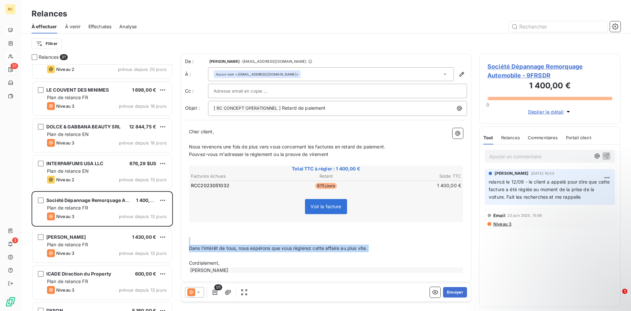
drag, startPoint x: 189, startPoint y: 240, endPoint x: 346, endPoint y: 255, distance: 156.9
click at [346, 255] on div "Cher client, ﻿ Nous revenons une fois de plus vers vous concernant les factures…" at bounding box center [326, 201] width 274 height 146
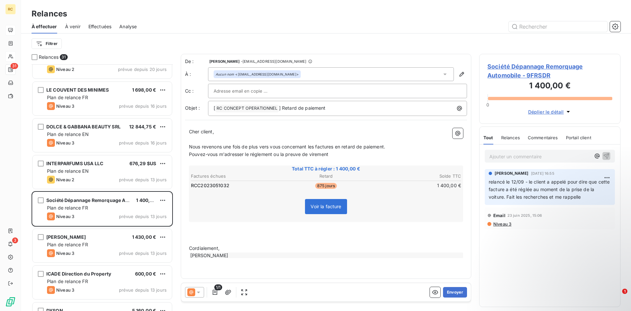
click at [257, 155] on span "Pouvez-vous m'adresser le réglement ou la preuve de virement" at bounding box center [258, 155] width 139 height 6
click at [254, 155] on span "Pouvez-vous m'adresser le réglement ou la preuve de virement" at bounding box center [258, 155] width 139 height 6
click at [462, 290] on button "Envoyer" at bounding box center [455, 292] width 24 height 11
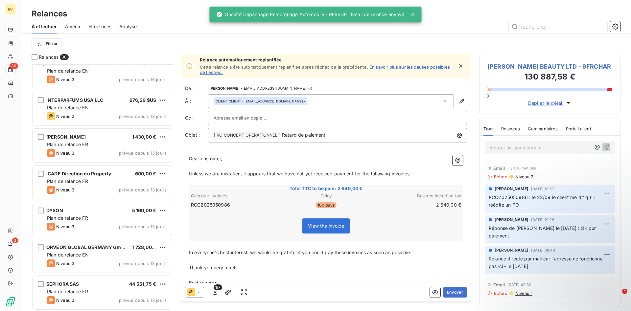
scroll to position [235, 0]
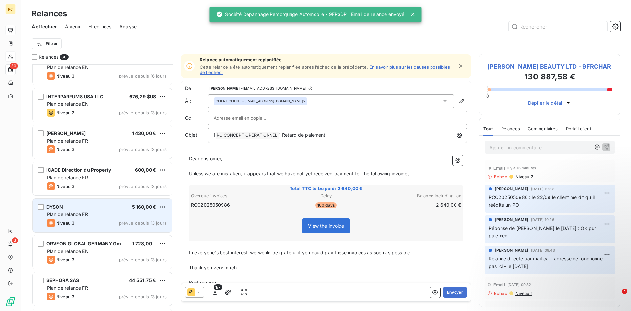
click at [63, 211] on div "DYSON 5 160,00 € Plan de relance FR Niveau 3 prévue depuis 13 jours" at bounding box center [102, 216] width 139 height 34
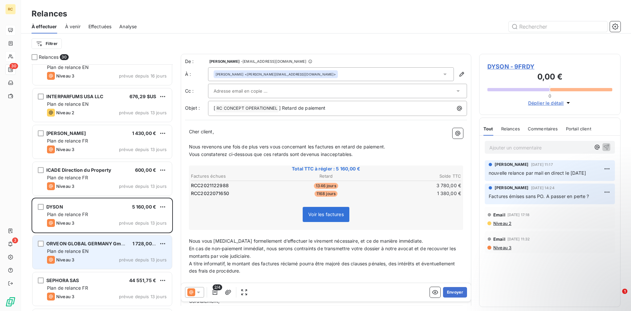
click at [60, 247] on div "ORVEON GLOBAL GERMANY Gmbh" at bounding box center [86, 244] width 81 height 7
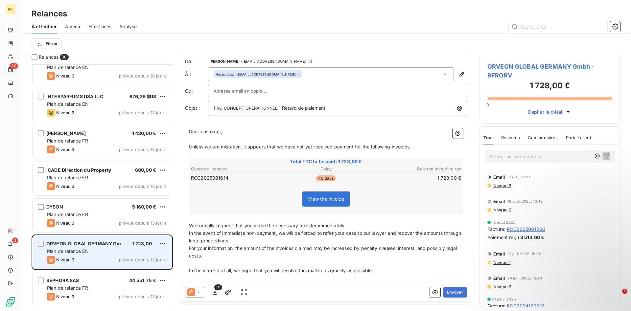
scroll to position [336, 0]
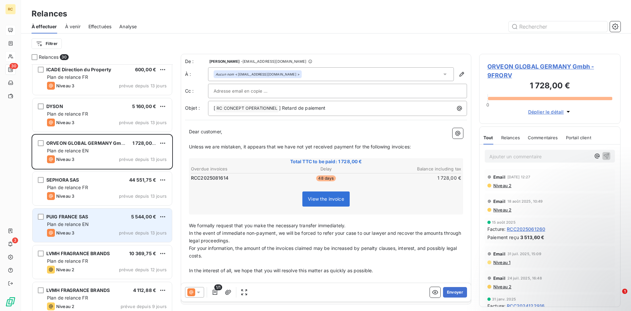
click at [60, 225] on span "Plan de relance EN" at bounding box center [68, 225] width 42 height 6
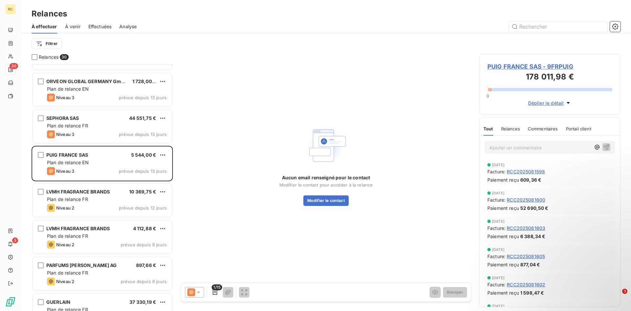
scroll to position [436, 0]
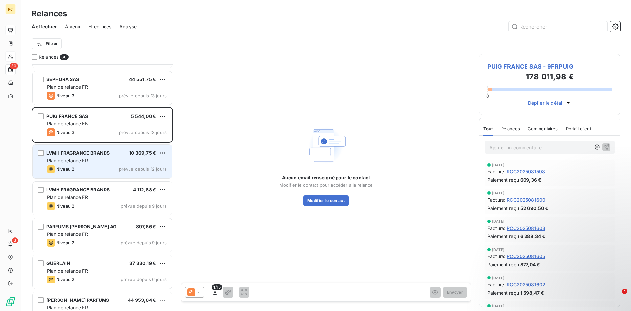
click at [66, 155] on span "LVMH FRAGRANCE BRANDS" at bounding box center [77, 153] width 63 height 6
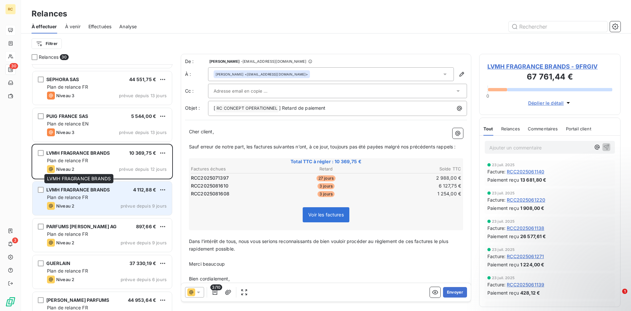
click at [70, 189] on span "LVMH FRAGRANCE BRANDS" at bounding box center [77, 190] width 63 height 6
